Goal: Transaction & Acquisition: Book appointment/travel/reservation

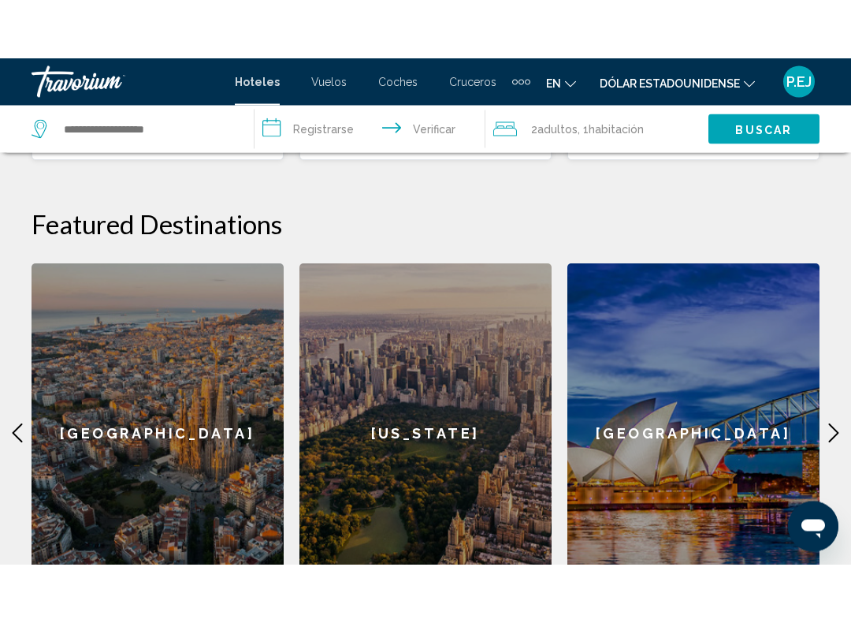
scroll to position [607, 0]
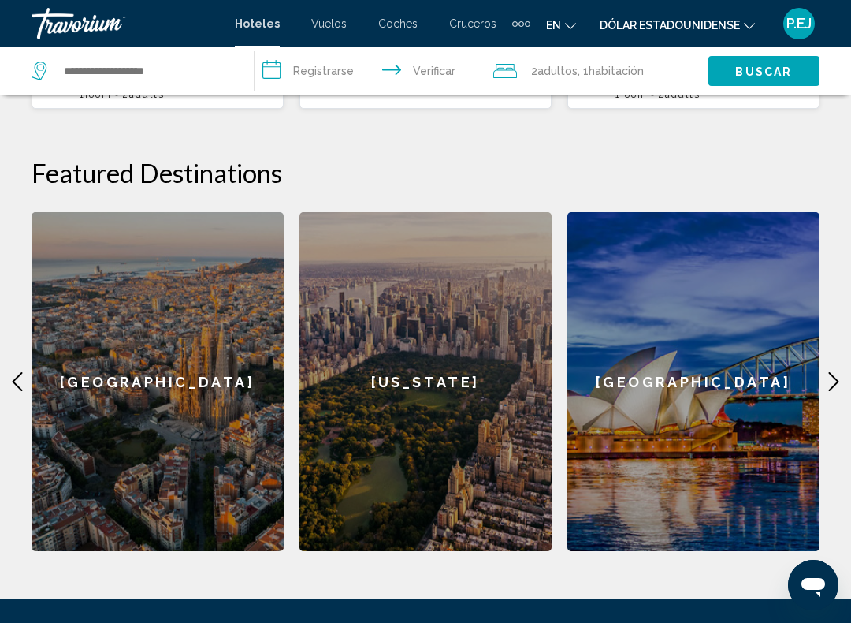
click at [464, 504] on div "[US_STATE]" at bounding box center [426, 381] width 252 height 339
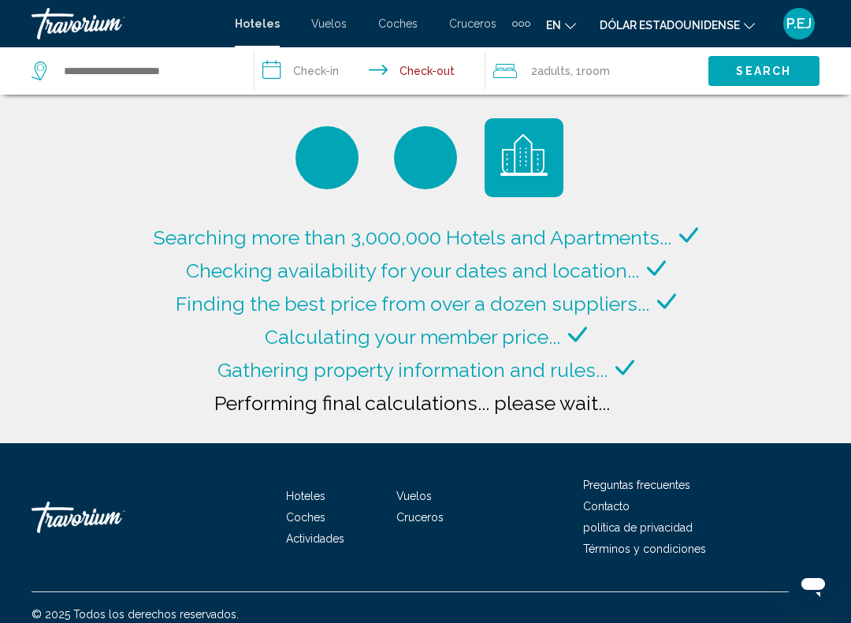
type input "**********"
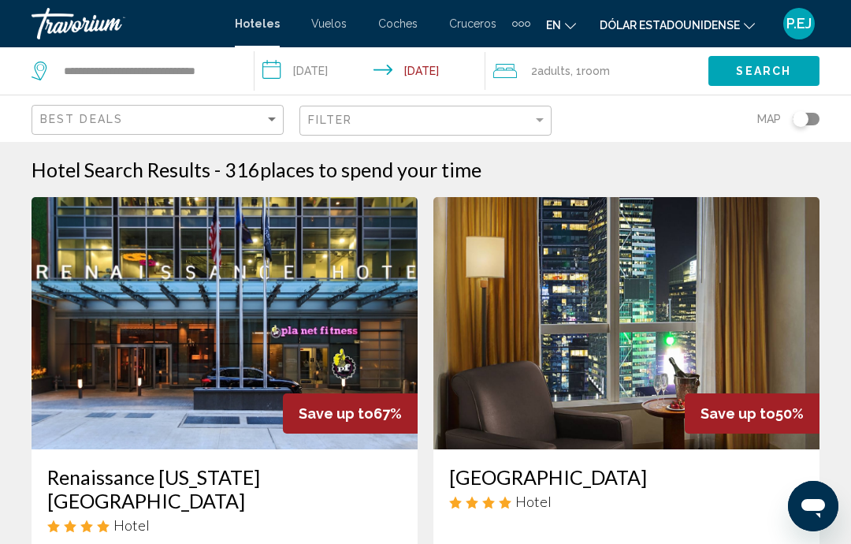
click at [268, 77] on input "**********" at bounding box center [373, 73] width 237 height 52
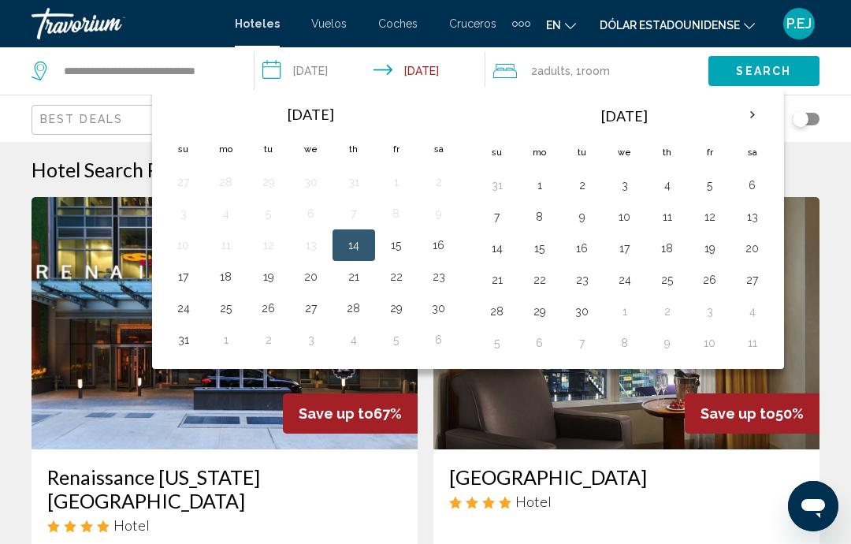
click at [752, 120] on th "Next month" at bounding box center [752, 115] width 43 height 35
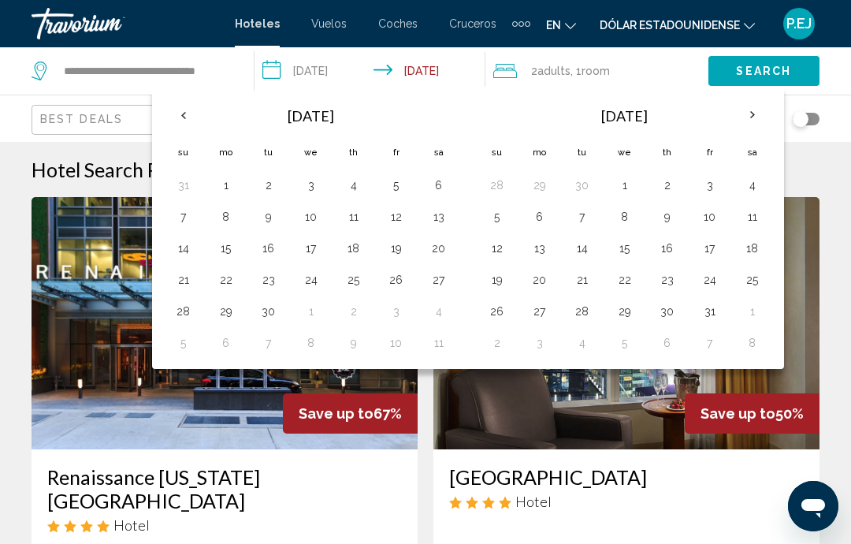
click at [751, 114] on th "Next month" at bounding box center [752, 115] width 43 height 35
click at [749, 116] on th "Next month" at bounding box center [752, 115] width 43 height 35
click at [700, 284] on button "26" at bounding box center [710, 280] width 25 height 22
click at [574, 318] on button "30" at bounding box center [582, 311] width 25 height 22
type input "**********"
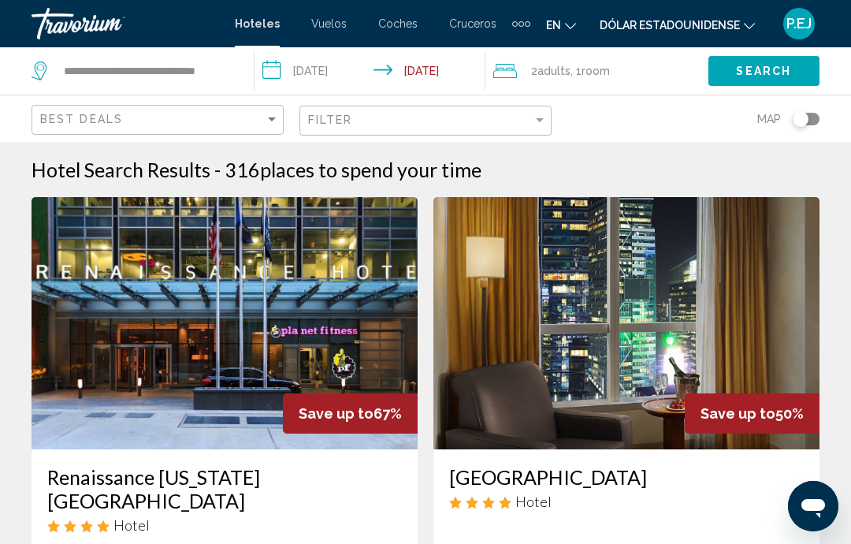
click at [760, 75] on span "Search" at bounding box center [763, 71] width 55 height 13
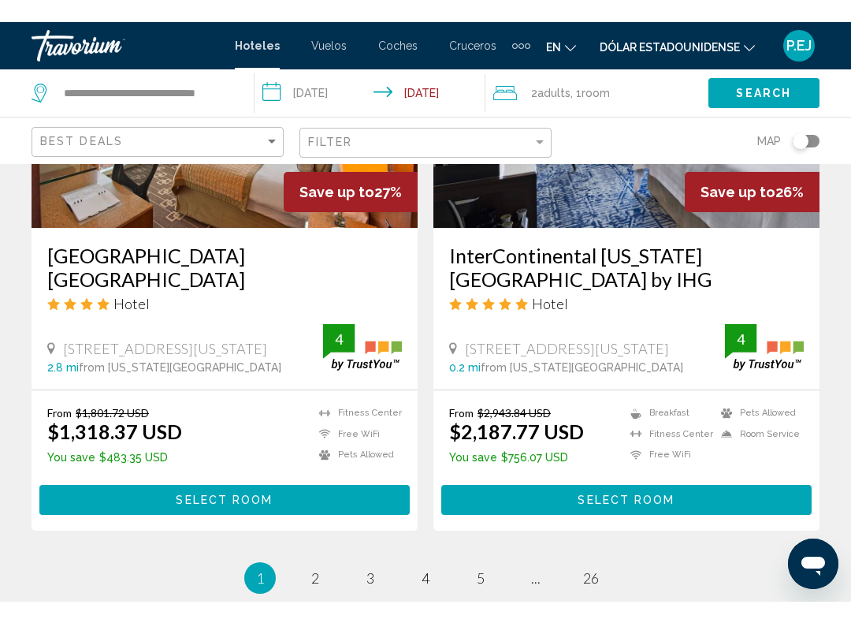
scroll to position [3161, 0]
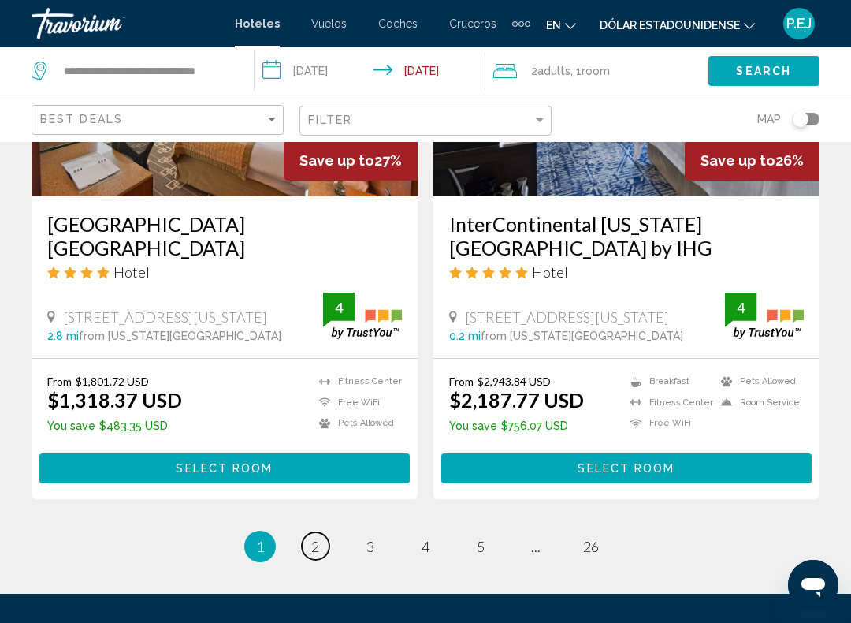
click at [320, 505] on link "page 2" at bounding box center [316, 546] width 28 height 28
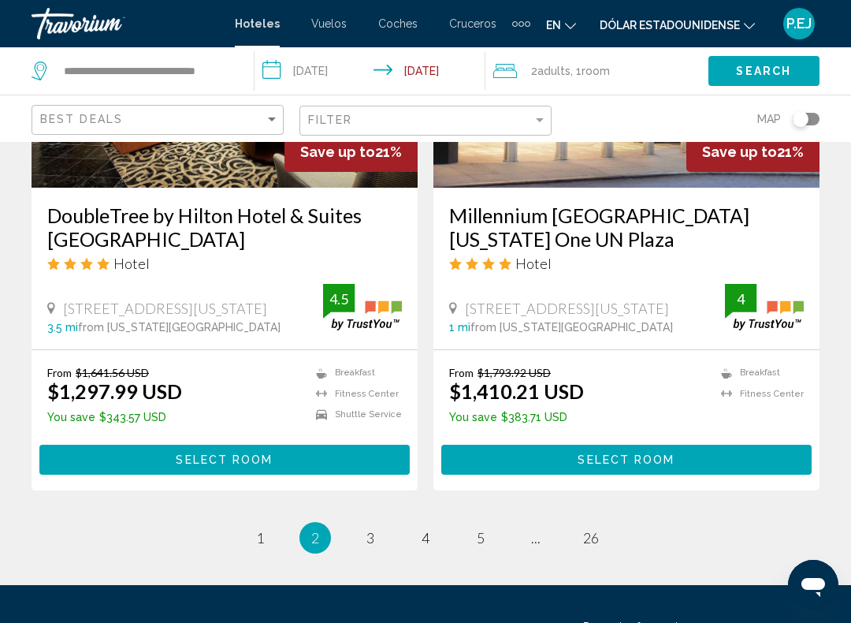
scroll to position [3163, 0]
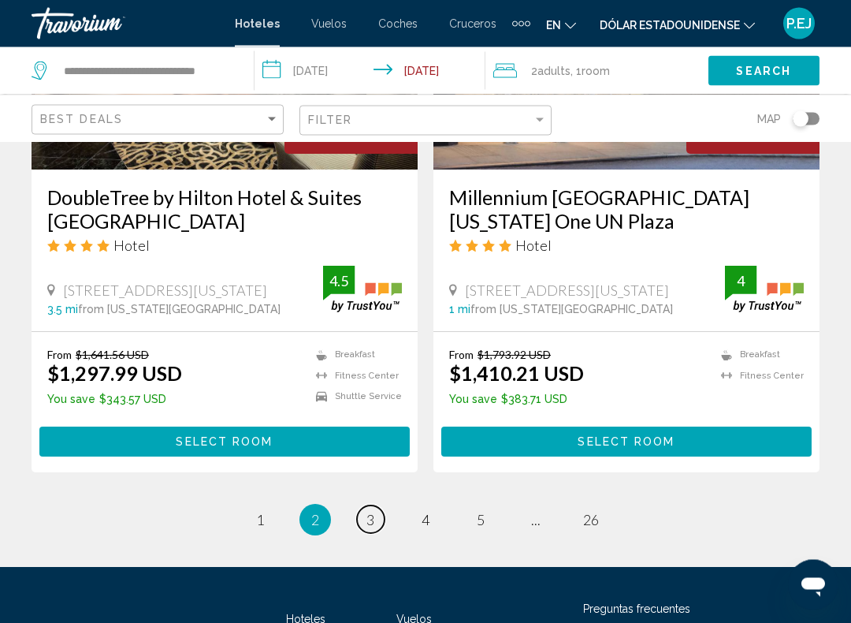
click at [370, 505] on span "3" at bounding box center [371, 520] width 8 height 17
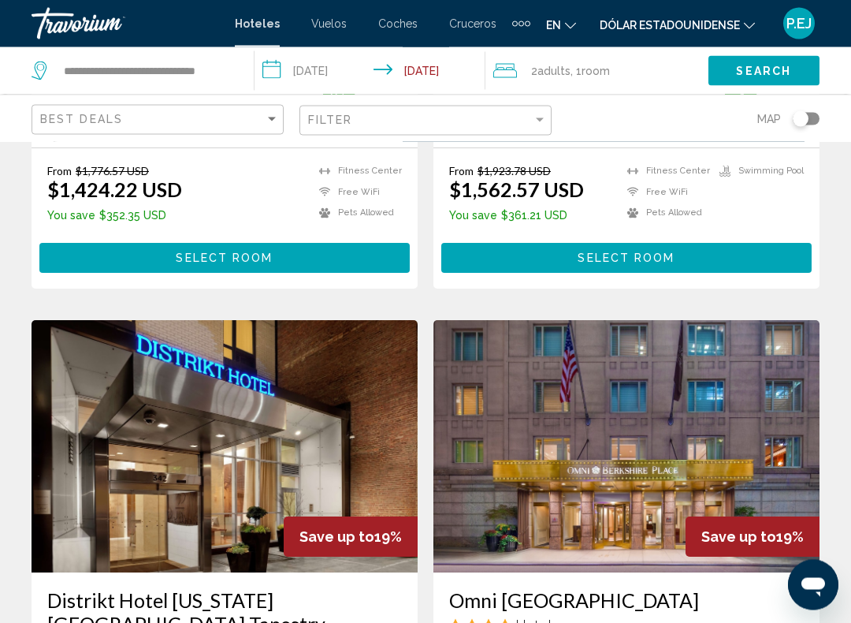
scroll to position [1026, 0]
